Goal: Task Accomplishment & Management: Manage account settings

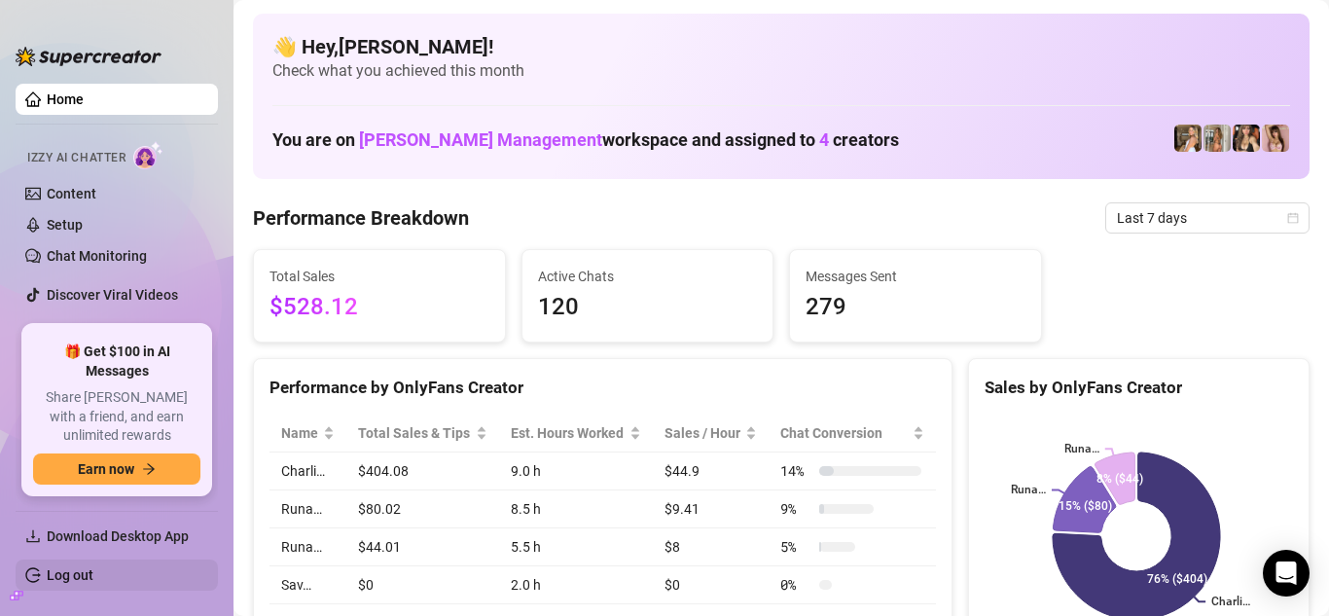
click at [76, 572] on link "Log out" at bounding box center [70, 575] width 47 height 16
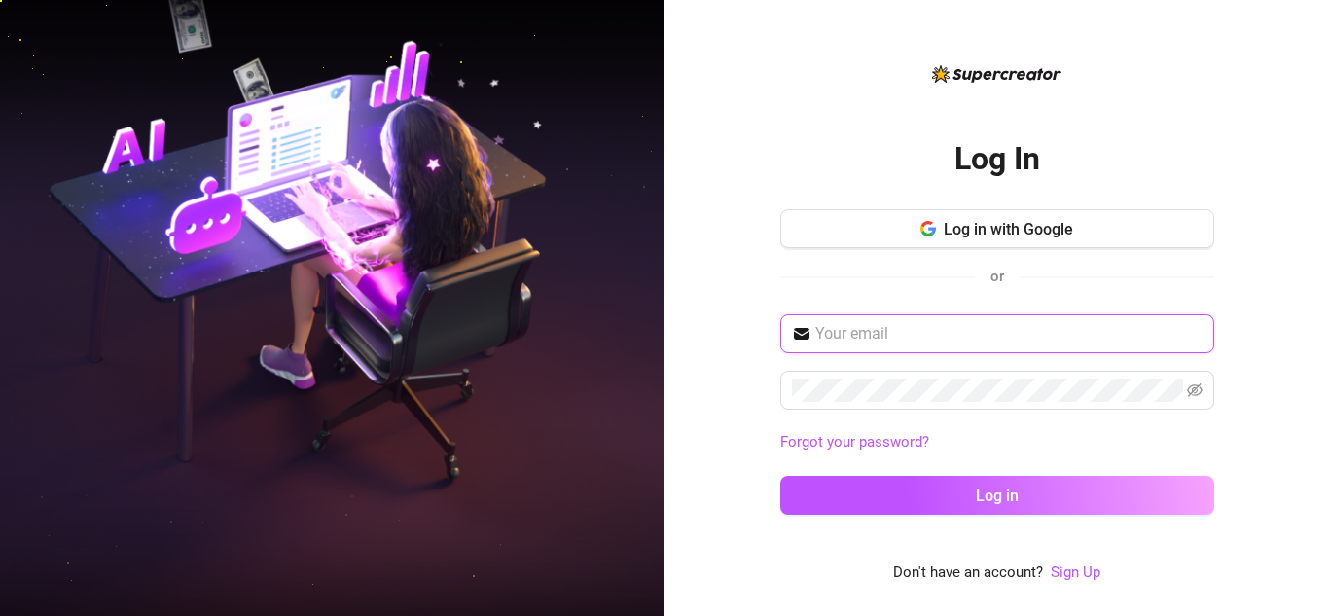
type input "[EMAIL_ADDRESS][DOMAIN_NAME]"
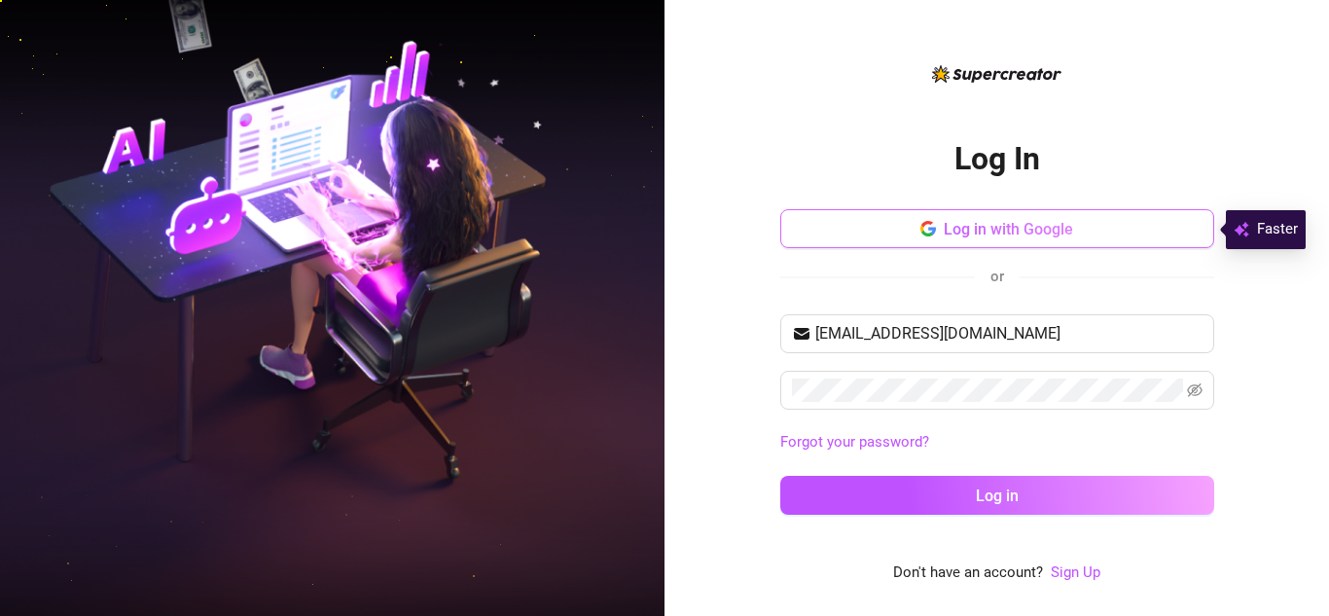
click at [1031, 223] on span "Log in with Google" at bounding box center [1007, 229] width 129 height 18
